Goal: Task Accomplishment & Management: Use online tool/utility

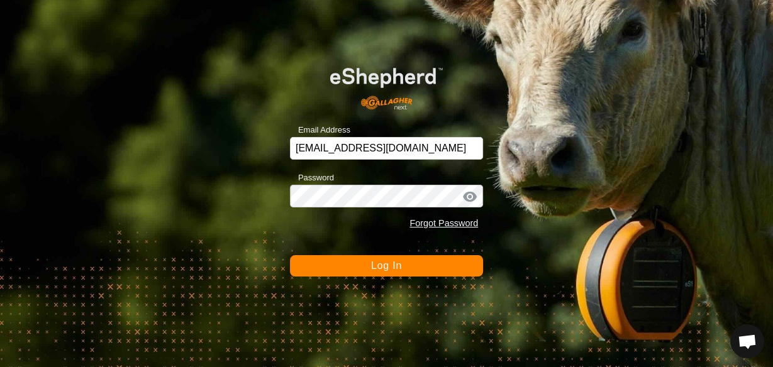
click at [357, 270] on button "Log In" at bounding box center [386, 265] width 193 height 21
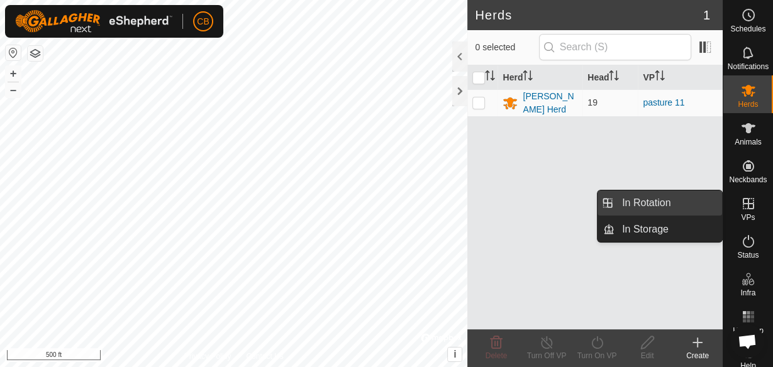
click at [695, 207] on link "In Rotation" at bounding box center [668, 203] width 108 height 25
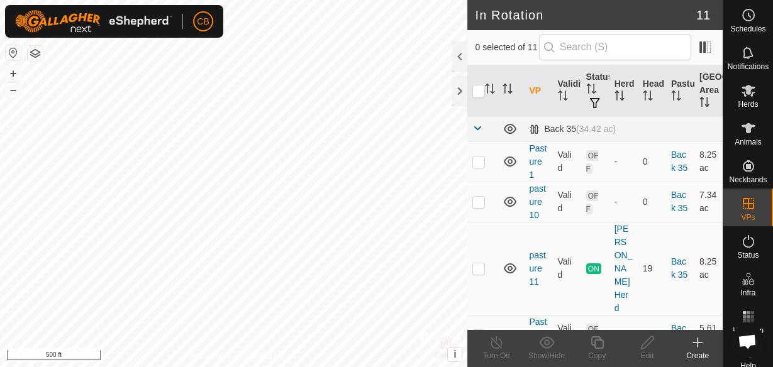
click at [699, 344] on icon at bounding box center [697, 342] width 15 height 15
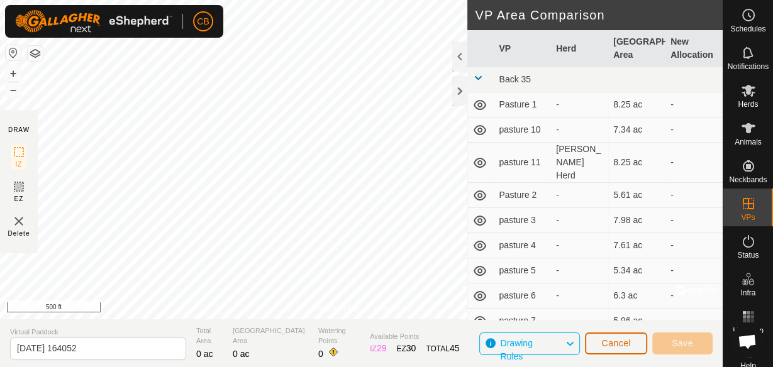
click at [618, 337] on button "Cancel" at bounding box center [616, 344] width 62 height 22
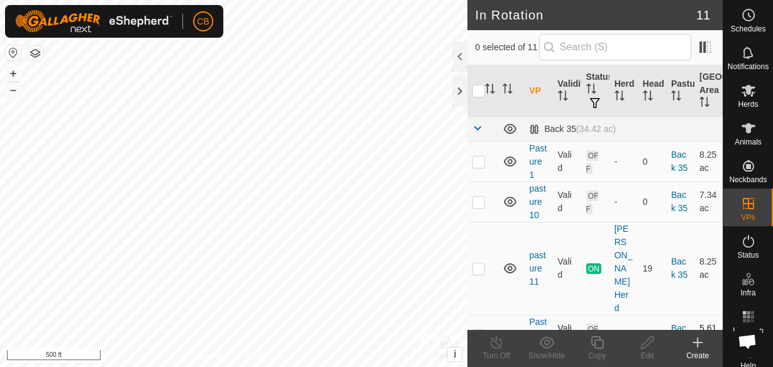
click at [498, 283] on div "In Rotation 11 0 selected of 11 VP Validity Status Herd Head Pasture Grazing Ar…" at bounding box center [361, 183] width 723 height 367
click at [696, 348] on icon at bounding box center [697, 342] width 15 height 15
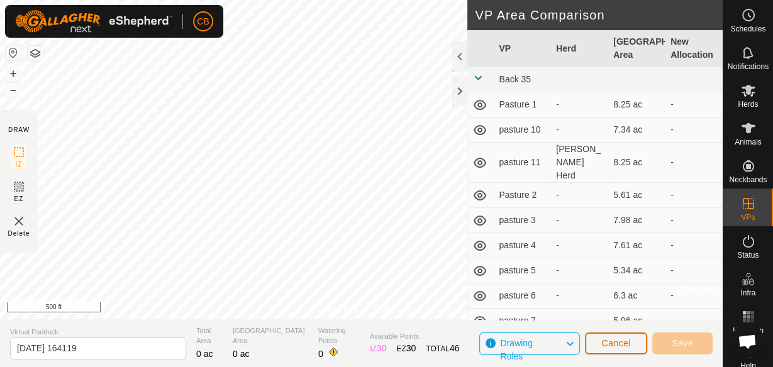
click at [611, 341] on span "Cancel" at bounding box center [616, 343] width 30 height 10
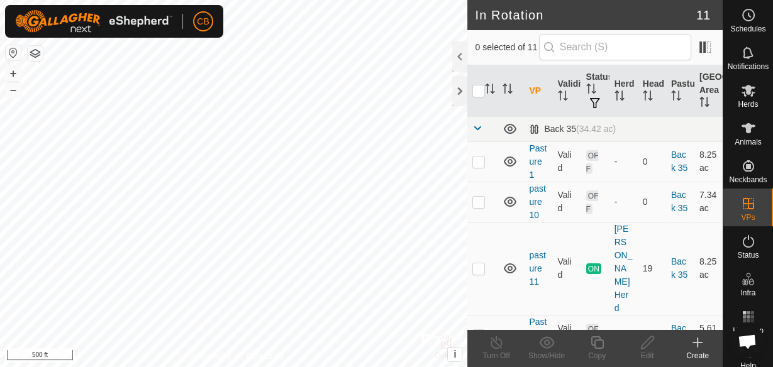
click at [697, 351] on div "Create" at bounding box center [697, 355] width 50 height 11
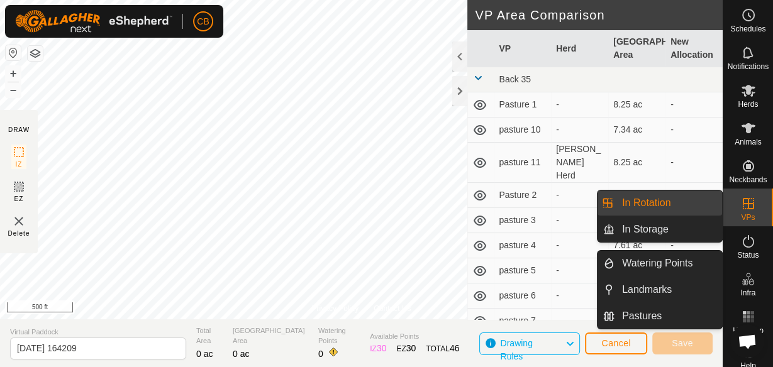
click at [746, 280] on icon at bounding box center [748, 279] width 15 height 15
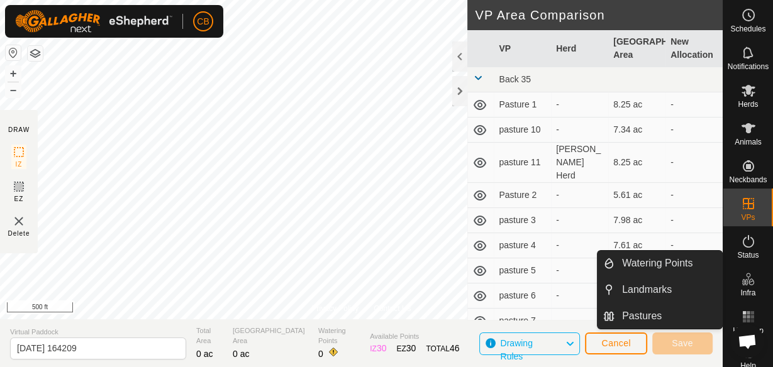
click at [746, 280] on icon at bounding box center [748, 279] width 15 height 15
click at [689, 267] on link "Watering Points" at bounding box center [668, 263] width 108 height 25
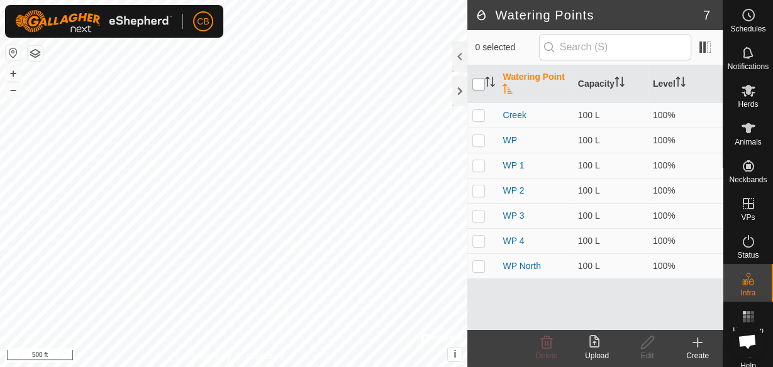
click at [483, 85] on input "checkbox" at bounding box center [478, 84] width 13 height 13
checkbox input "true"
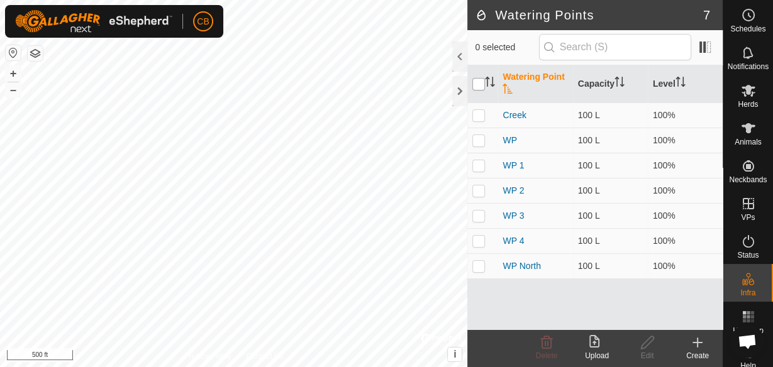
checkbox input "true"
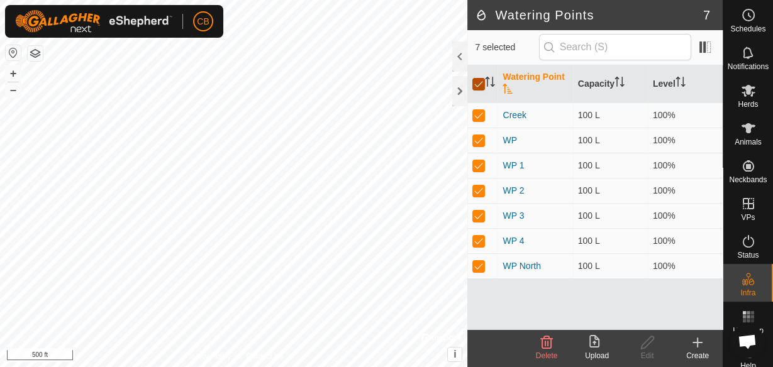
click at [483, 85] on input "checkbox" at bounding box center [478, 84] width 13 height 13
checkbox input "false"
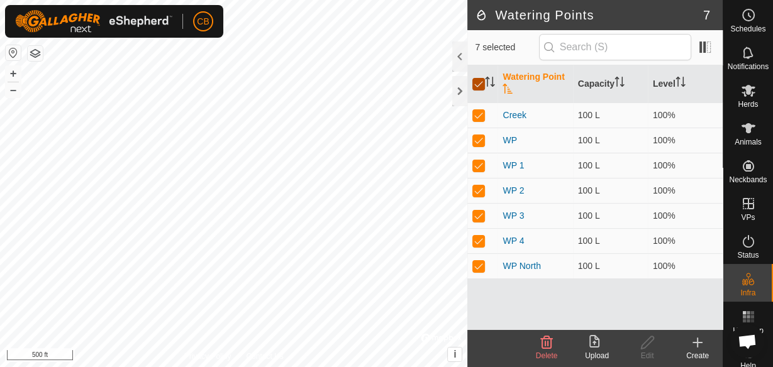
checkbox input "false"
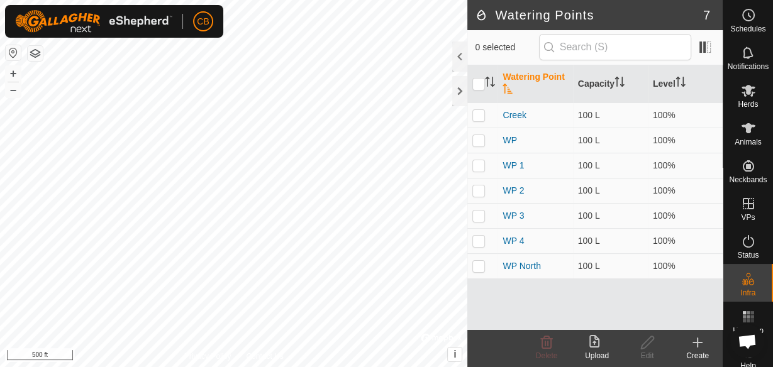
click at [702, 346] on icon at bounding box center [697, 342] width 15 height 15
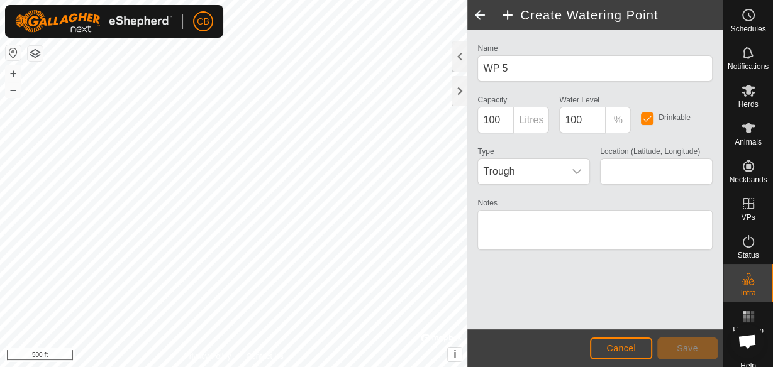
type input "40.114919, -84.699514"
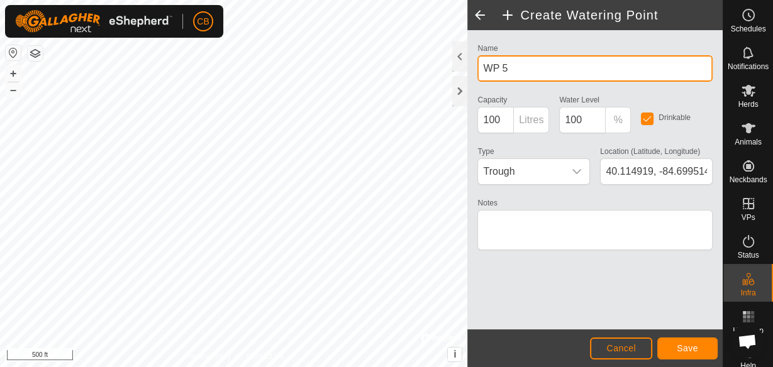
click at [527, 67] on input "WP 5" at bounding box center [594, 68] width 235 height 26
type input "W"
type input "[PERSON_NAME] creek"
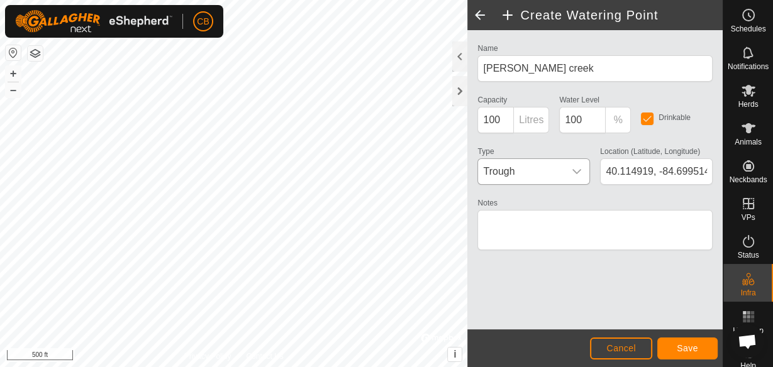
click at [573, 170] on icon "dropdown trigger" at bounding box center [577, 172] width 10 height 10
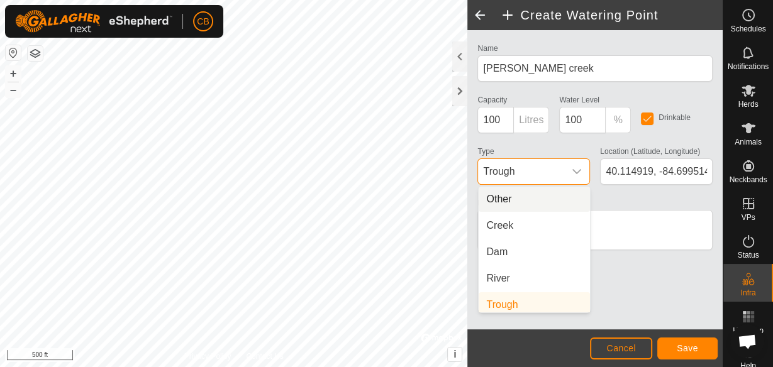
scroll to position [5, 0]
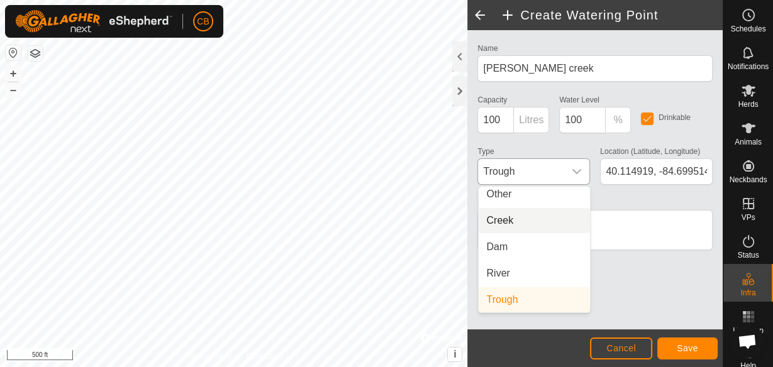
click at [548, 226] on li "Creek" at bounding box center [534, 220] width 111 height 25
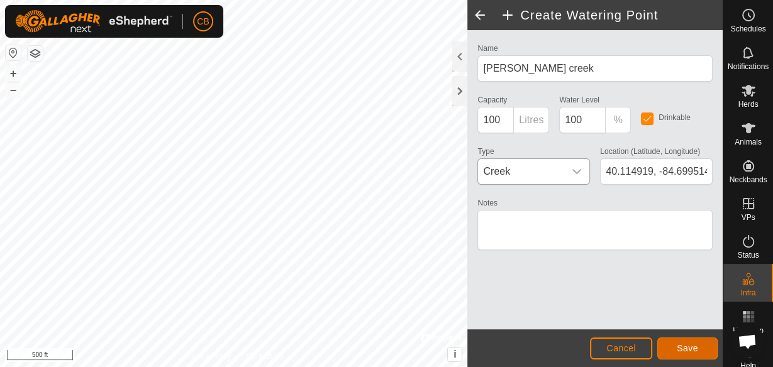
click at [692, 351] on span "Save" at bounding box center [687, 348] width 21 height 10
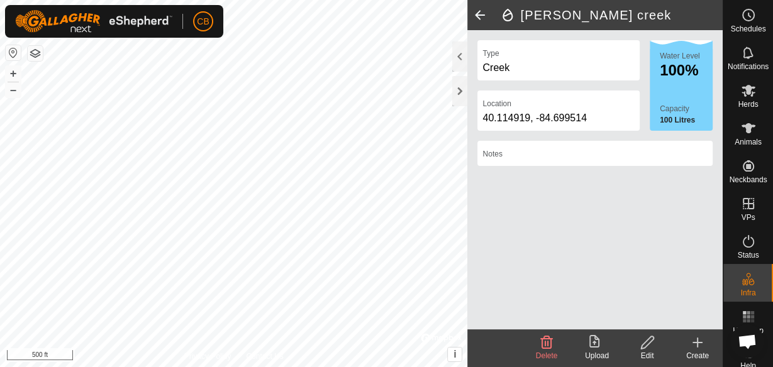
click at [692, 345] on icon at bounding box center [697, 342] width 15 height 15
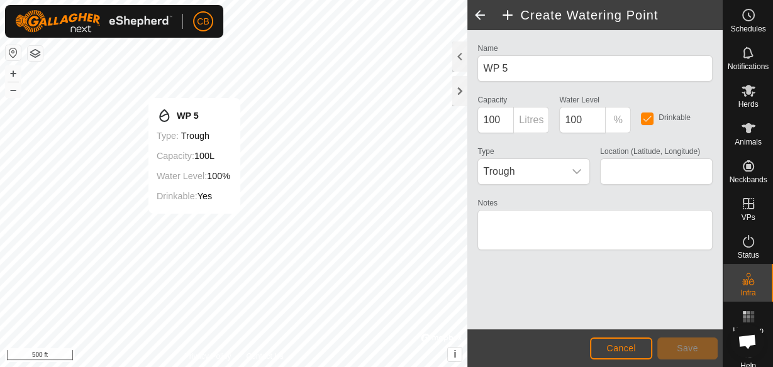
type input "40.116426, -84.696859"
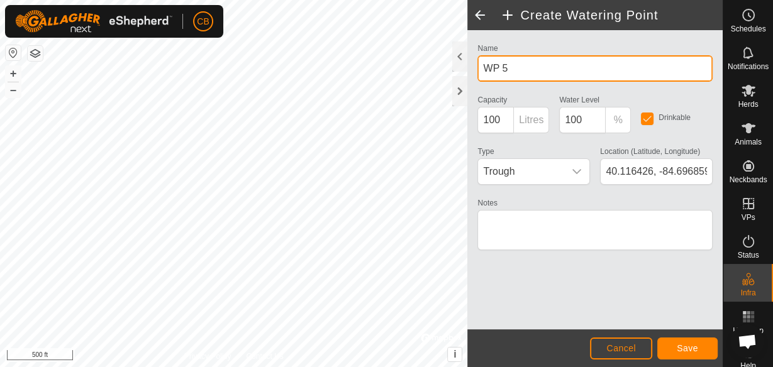
click at [527, 74] on input "WP 5" at bounding box center [594, 68] width 235 height 26
type input "W"
type input "club house creek"
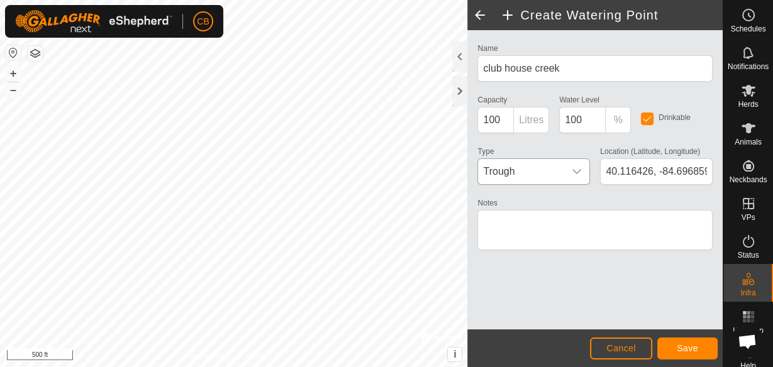
click at [577, 168] on icon "dropdown trigger" at bounding box center [577, 172] width 10 height 10
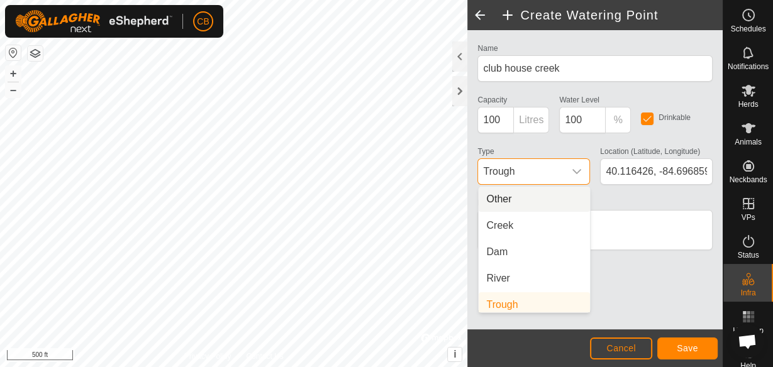
scroll to position [5, 0]
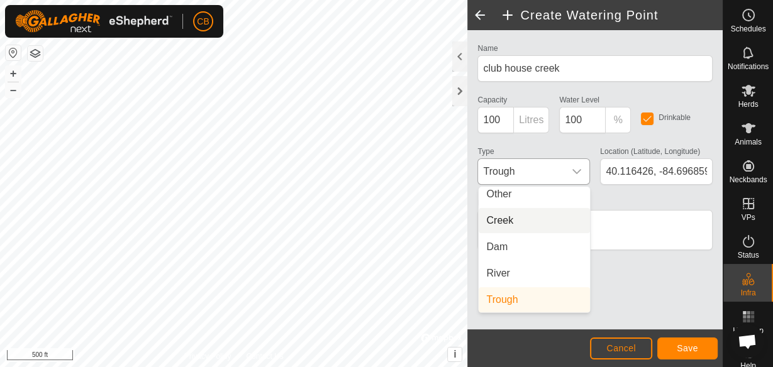
click at [555, 219] on li "Creek" at bounding box center [534, 220] width 111 height 25
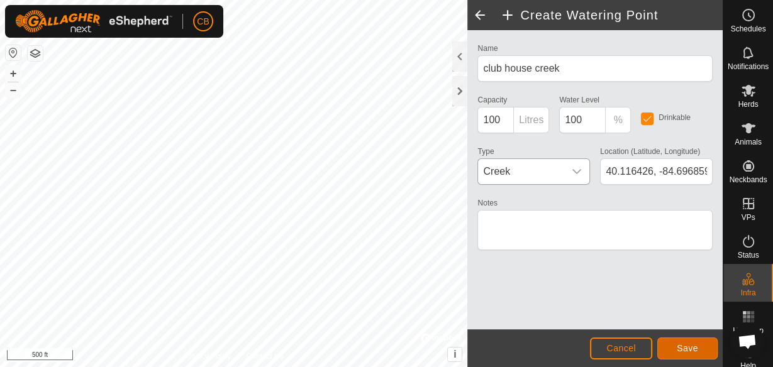
click at [686, 350] on span "Save" at bounding box center [687, 348] width 21 height 10
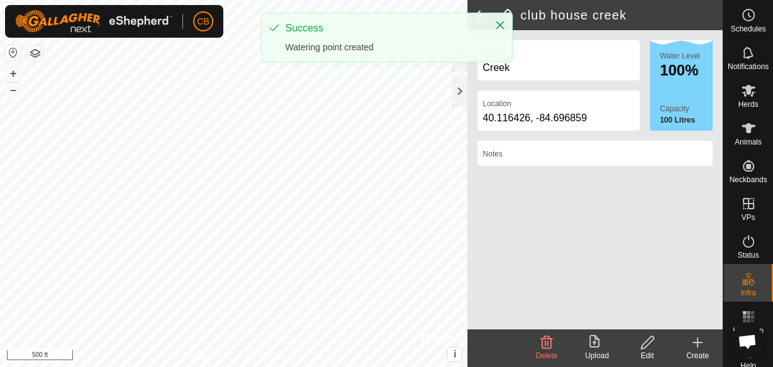
click at [695, 348] on icon at bounding box center [697, 342] width 15 height 15
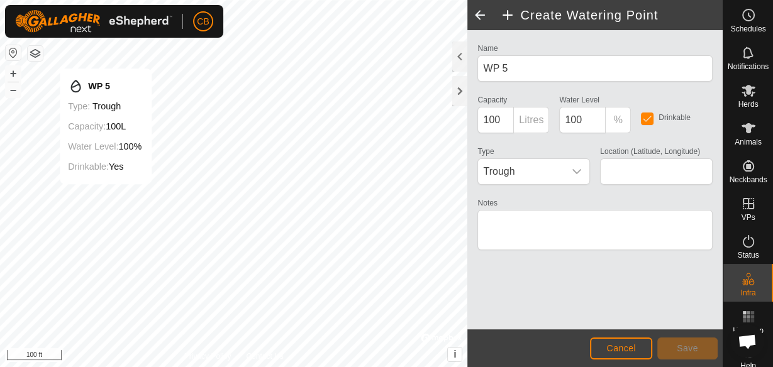
type input "40.116919, -84.699566"
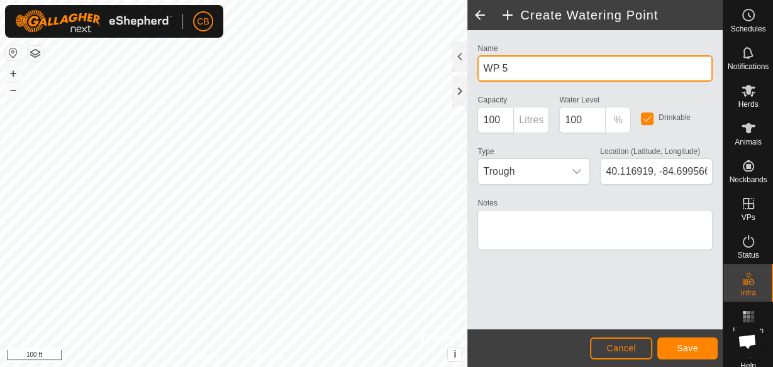
click at [520, 75] on input "WP 5" at bounding box center [594, 68] width 235 height 26
type input "W"
type input "chicken house water"
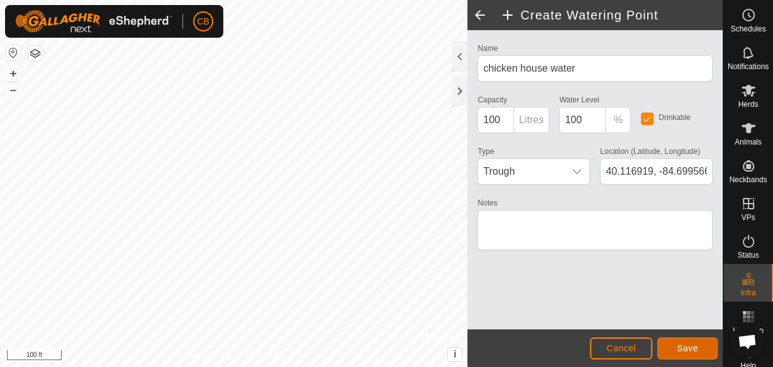
click at [678, 346] on span "Save" at bounding box center [687, 348] width 21 height 10
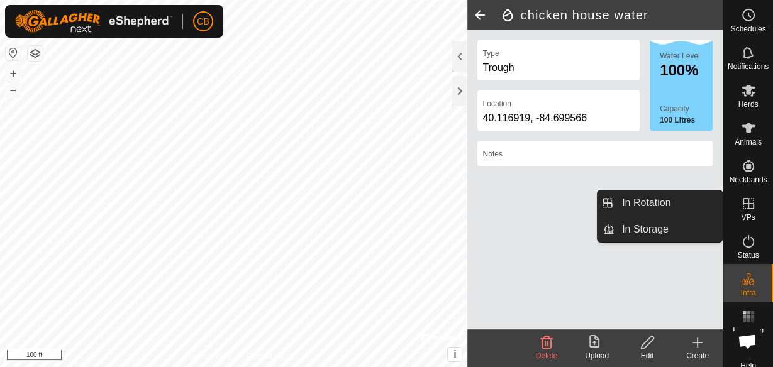
click at [748, 211] on es-virtualpaddocks-svg-icon at bounding box center [748, 204] width 23 height 20
click at [690, 207] on link "In Rotation" at bounding box center [668, 203] width 108 height 25
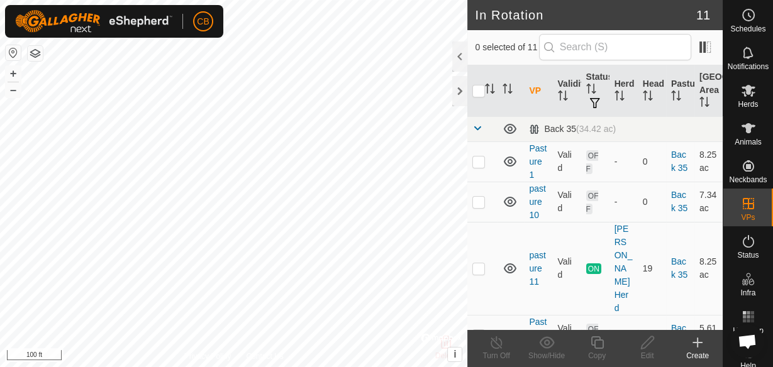
click at [693, 350] on div "Create" at bounding box center [697, 355] width 50 height 11
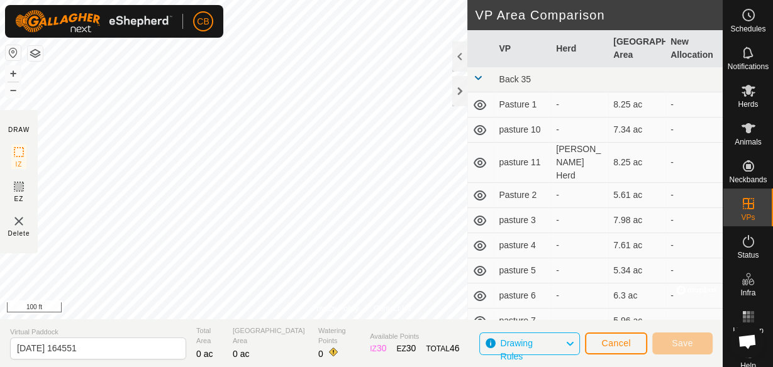
click at [237, 0] on html "CB Schedules Notifications Herds Animals Neckbands VPs Status Infra Heatmap Hel…" at bounding box center [386, 183] width 773 height 367
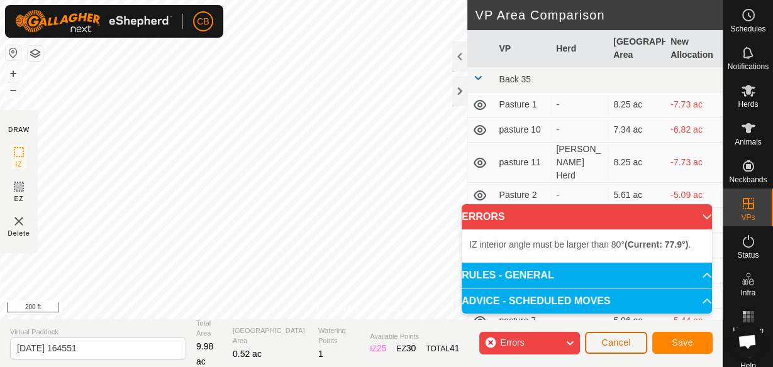
click at [610, 345] on span "Cancel" at bounding box center [616, 343] width 30 height 10
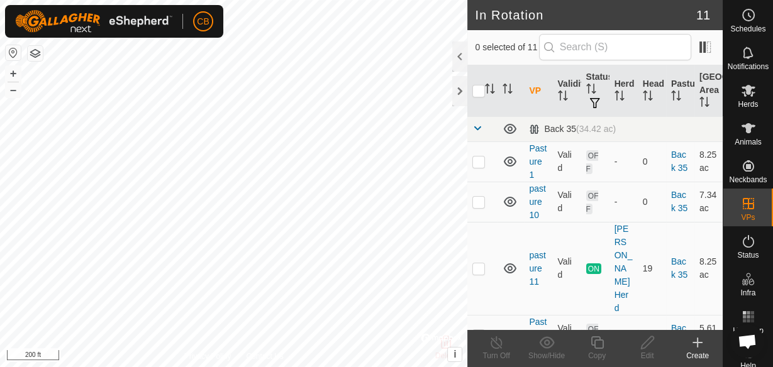
click at [690, 346] on icon at bounding box center [697, 342] width 15 height 15
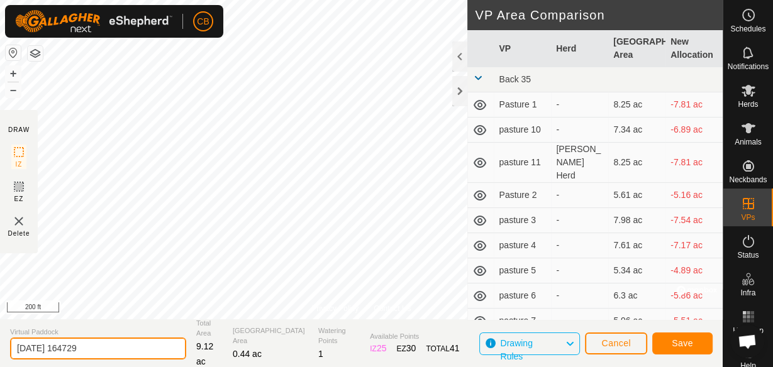
click at [99, 349] on input "[DATE] 164729" at bounding box center [98, 349] width 176 height 22
type input "2"
type input "pasture 12 [PERSON_NAME]"
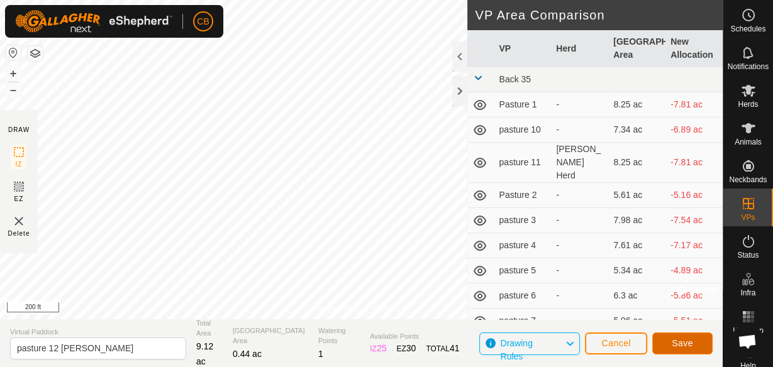
click at [691, 343] on span "Save" at bounding box center [682, 343] width 21 height 10
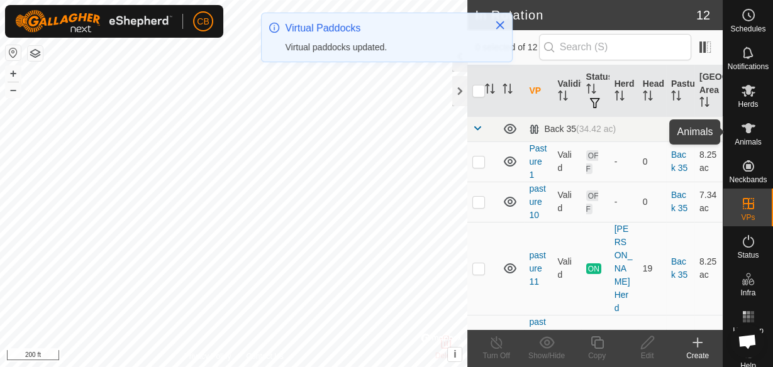
click at [741, 134] on icon at bounding box center [748, 128] width 15 height 15
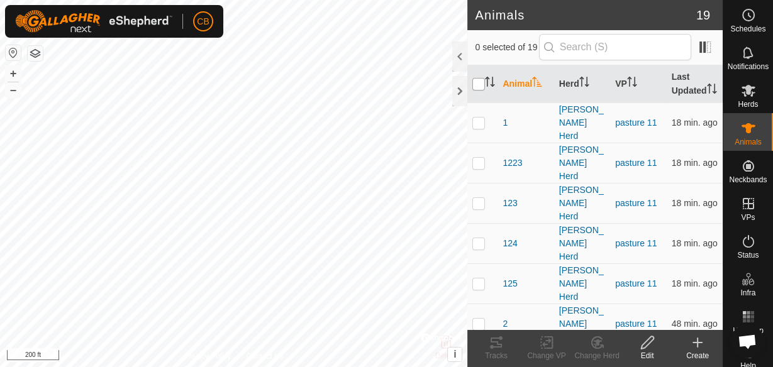
click at [476, 89] on input "checkbox" at bounding box center [478, 84] width 13 height 13
checkbox input "true"
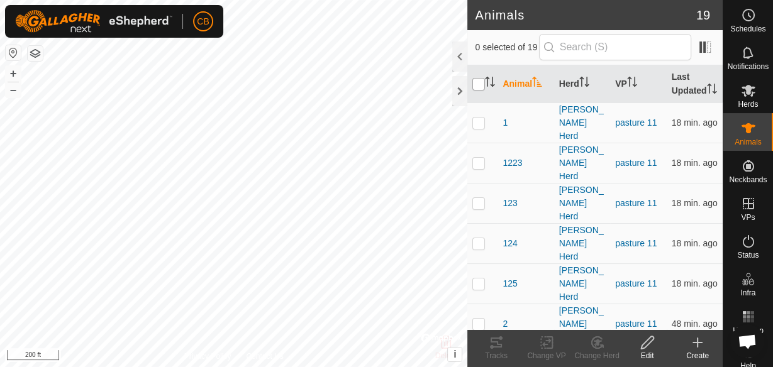
checkbox input "true"
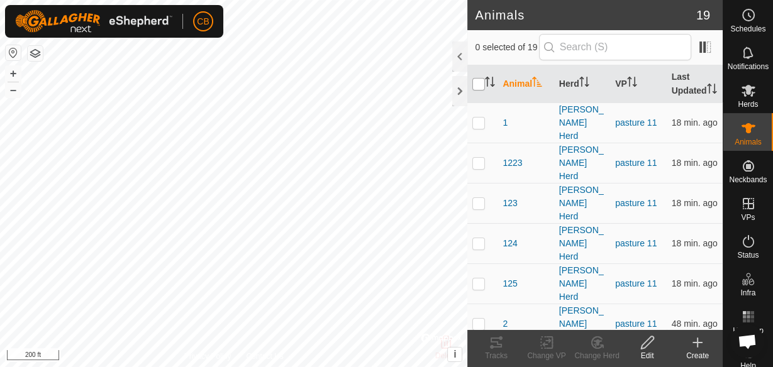
checkbox input "true"
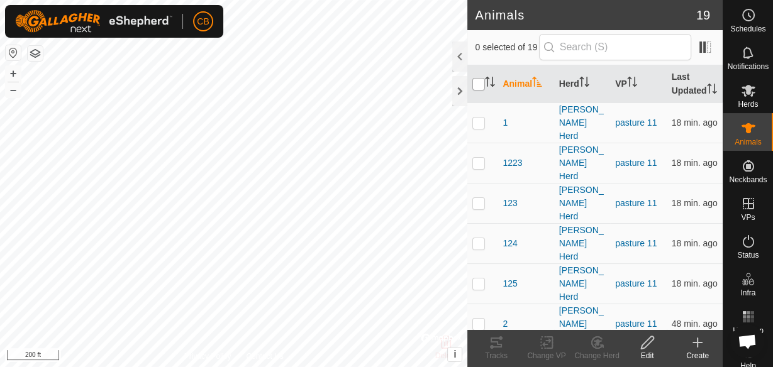
checkbox input "true"
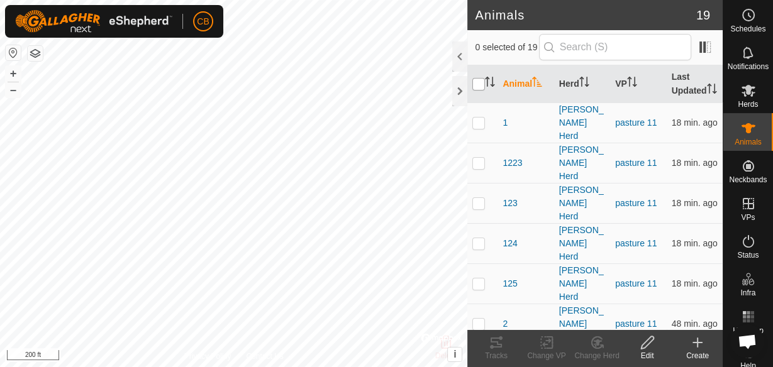
checkbox input "true"
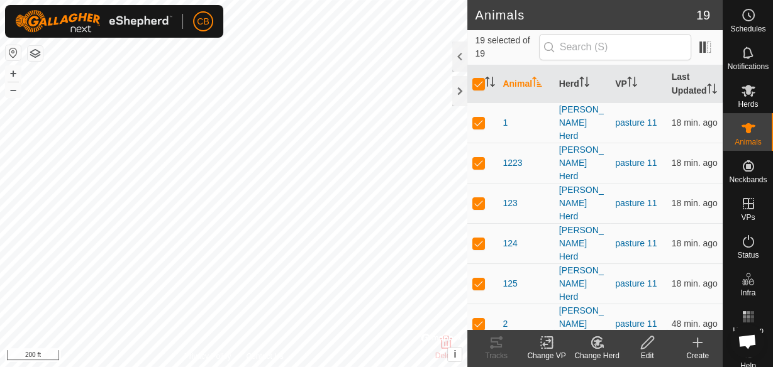
click at [546, 346] on icon at bounding box center [547, 342] width 16 height 15
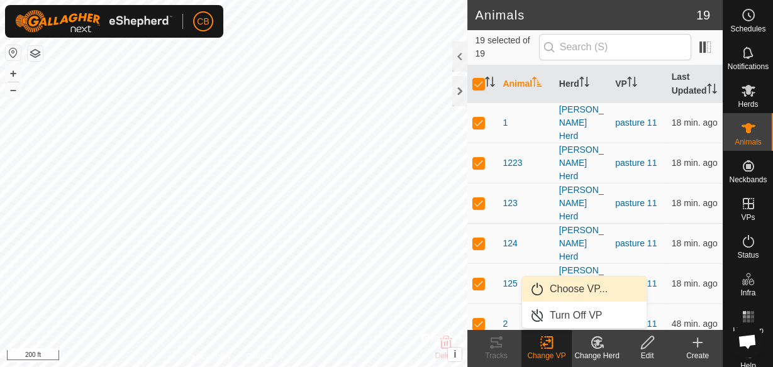
click at [565, 294] on link "Choose VP..." at bounding box center [584, 289] width 125 height 25
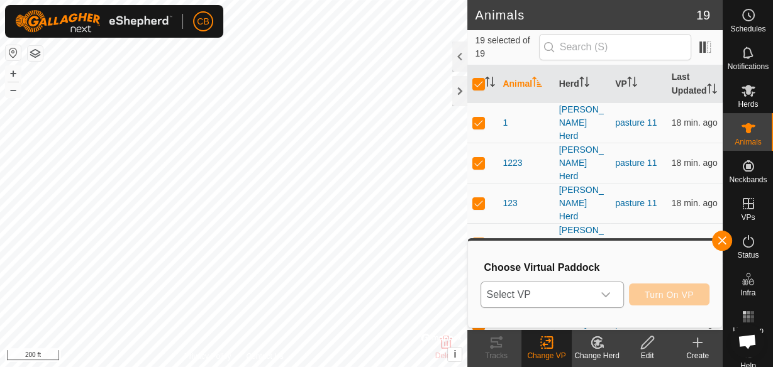
click at [606, 292] on icon "dropdown trigger" at bounding box center [606, 295] width 10 height 10
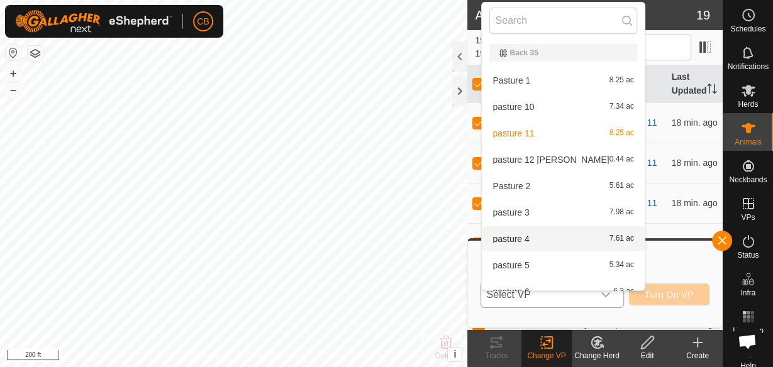
scroll to position [13, 0]
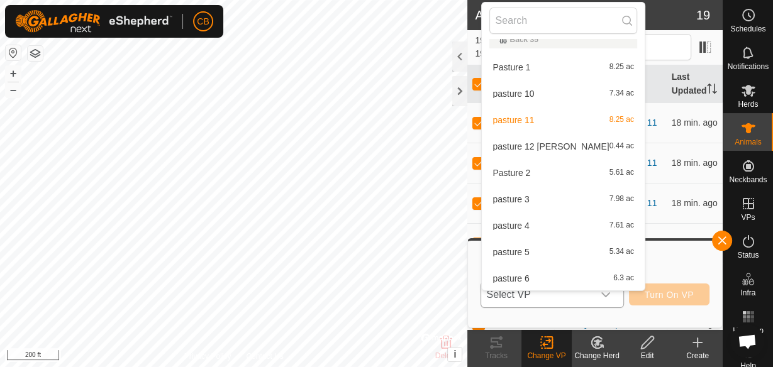
click at [543, 150] on li "pasture 12 [PERSON_NAME] 0.44 ac" at bounding box center [563, 146] width 163 height 25
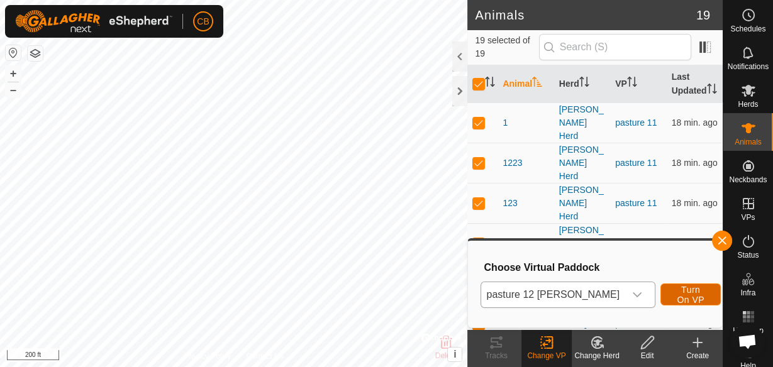
click at [676, 293] on span "Turn On VP" at bounding box center [690, 295] width 29 height 20
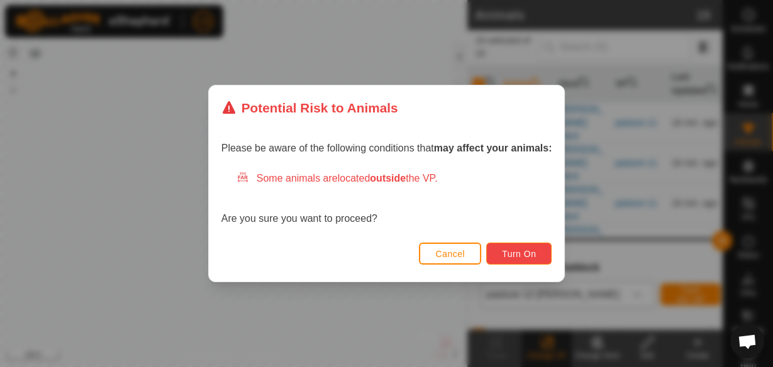
click at [528, 256] on span "Turn On" at bounding box center [519, 254] width 34 height 10
